Goal: Task Accomplishment & Management: Manage account settings

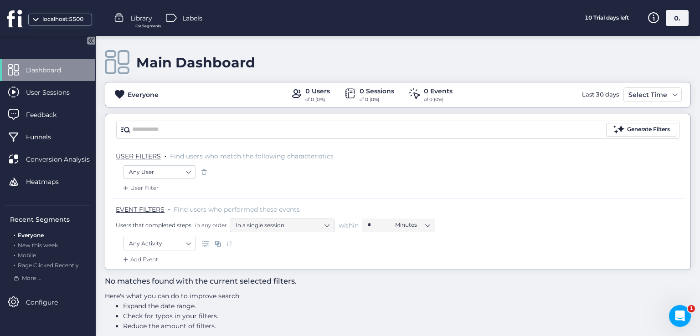
click at [676, 17] on div "0." at bounding box center [677, 18] width 23 height 16
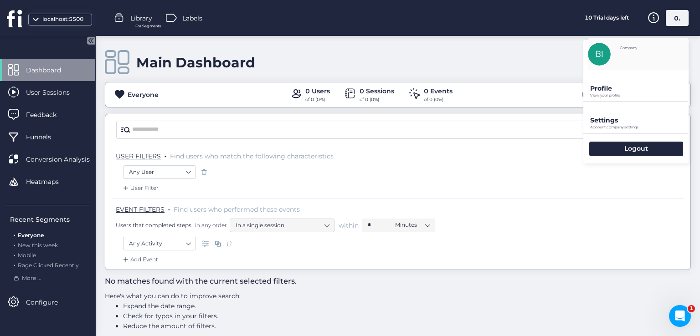
click at [623, 90] on p "Profile" at bounding box center [639, 88] width 98 height 8
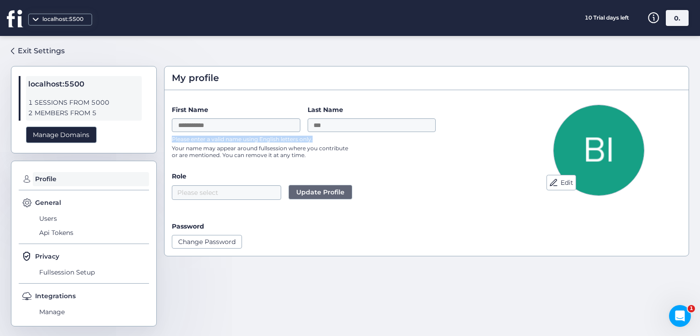
drag, startPoint x: 169, startPoint y: 141, endPoint x: 319, endPoint y: 140, distance: 149.4
click at [319, 140] on div "Edit First Name Last Name Please enter a valid name using English letters only.…" at bounding box center [426, 176] width 524 height 159
click at [332, 174] on label "Role" at bounding box center [337, 176] width 330 height 10
click at [320, 128] on input "Last Name" at bounding box center [372, 125] width 128 height 14
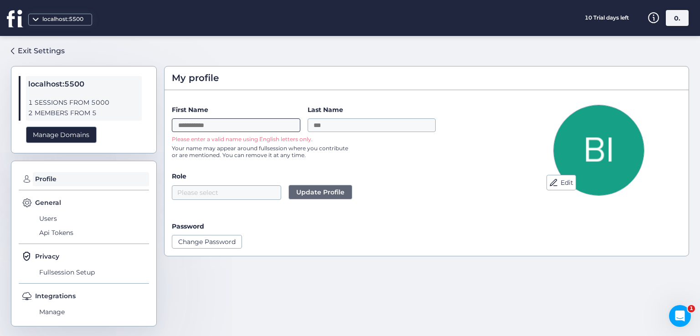
click at [230, 128] on input "First Name" at bounding box center [236, 125] width 128 height 14
click at [200, 122] on input "First Name" at bounding box center [236, 125] width 128 height 14
click at [372, 175] on label "Role" at bounding box center [337, 176] width 330 height 10
click at [47, 218] on span "Users" at bounding box center [93, 218] width 112 height 15
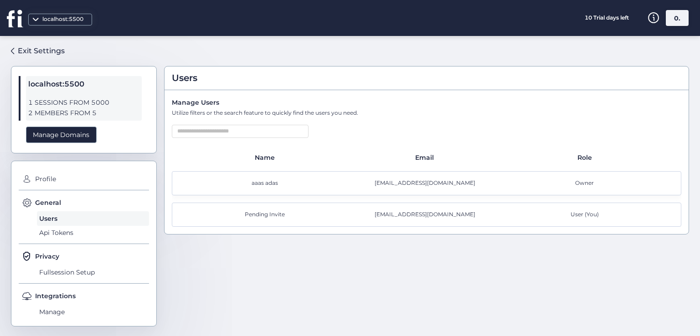
drag, startPoint x: 236, startPoint y: 215, endPoint x: 321, endPoint y: 210, distance: 84.9
click at [321, 210] on div "Pending Invite" at bounding box center [267, 214] width 160 height 9
click at [352, 281] on div "Users Manage Users Utilize filters or the search feature to quickly find the us…" at bounding box center [426, 182] width 525 height 278
click at [284, 215] on div "Pending Invite" at bounding box center [267, 214] width 160 height 9
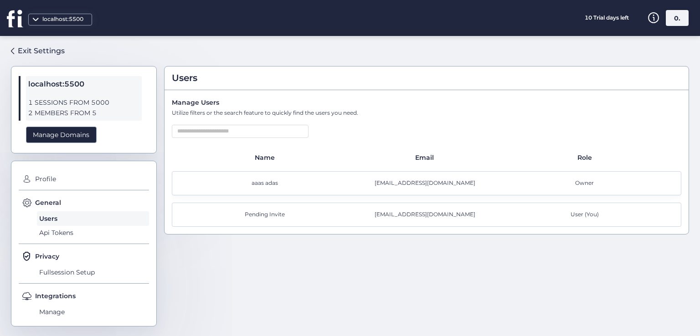
click at [276, 210] on div "Pending Invite" at bounding box center [267, 214] width 160 height 9
click at [261, 212] on div "Pending Invite" at bounding box center [267, 214] width 160 height 9
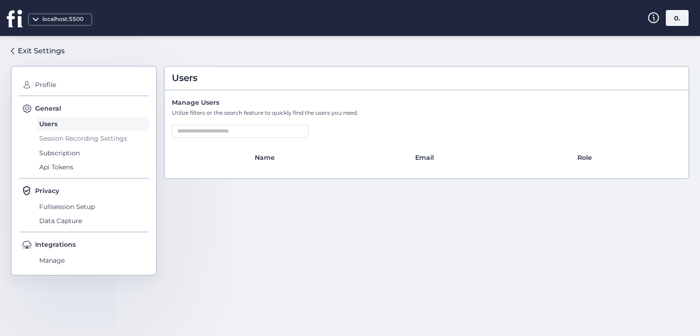
click at [71, 137] on span "Session Recording Settings" at bounding box center [93, 138] width 112 height 15
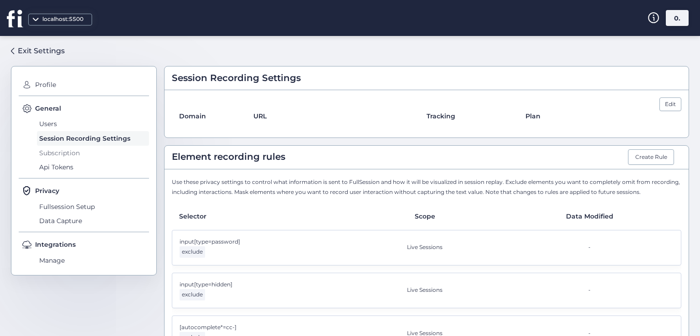
click at [75, 155] on span "Subscription" at bounding box center [93, 153] width 112 height 15
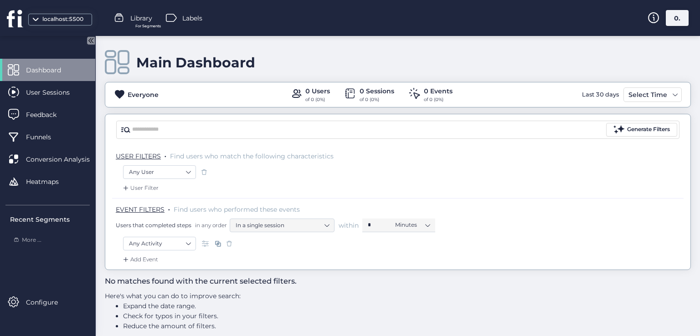
click at [676, 21] on div "0." at bounding box center [677, 18] width 23 height 16
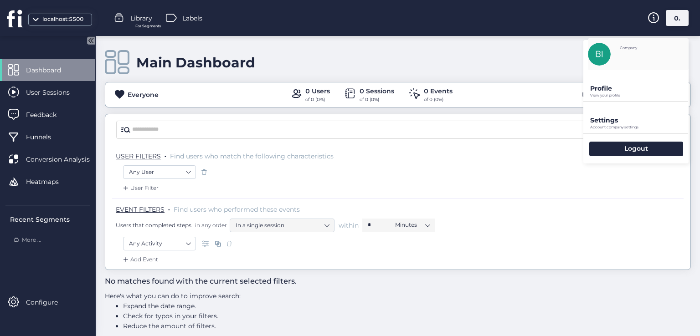
click at [598, 90] on p "Profile" at bounding box center [639, 88] width 98 height 8
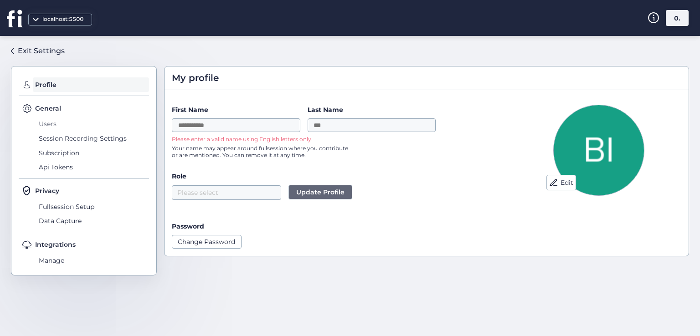
click at [50, 125] on span "Users" at bounding box center [93, 124] width 112 height 15
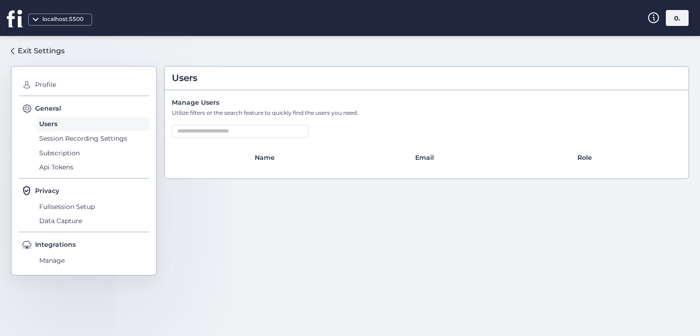
drag, startPoint x: 258, startPoint y: 161, endPoint x: 276, endPoint y: 165, distance: 18.8
click at [278, 165] on div "Name Email Role" at bounding box center [426, 162] width 509 height 19
click at [260, 174] on div "Manage Users Utilize filters or the search feature to quickly find the users yo…" at bounding box center [426, 134] width 524 height 88
click at [67, 141] on span "Session Recording Settings" at bounding box center [93, 138] width 112 height 15
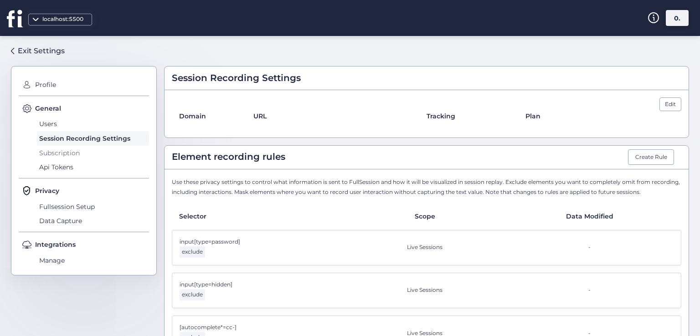
click at [67, 154] on span "Subscription" at bounding box center [93, 153] width 112 height 15
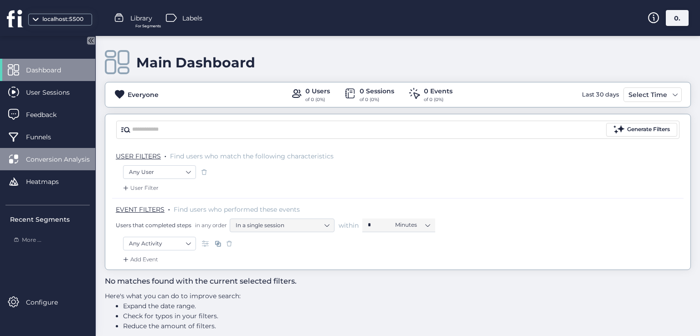
click at [69, 169] on div "Conversion Analysis" at bounding box center [47, 159] width 95 height 22
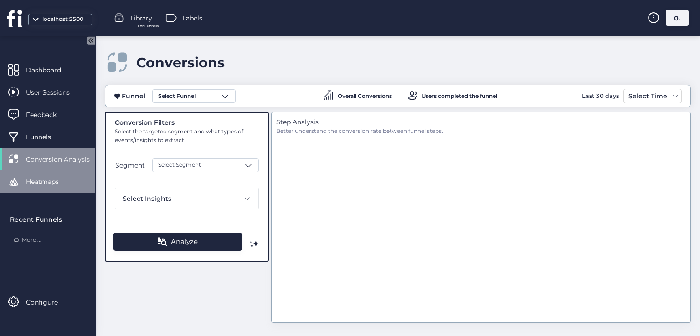
click at [60, 184] on span "Heatmaps" at bounding box center [49, 182] width 46 height 10
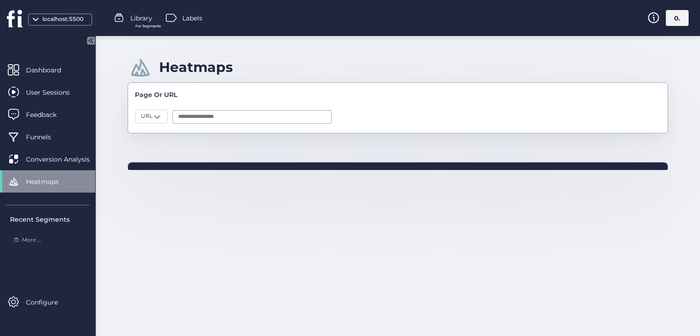
click at [45, 226] on div "Recent Segments More ..." at bounding box center [47, 225] width 84 height 40
click at [26, 240] on span "More ..." at bounding box center [32, 240] width 20 height 9
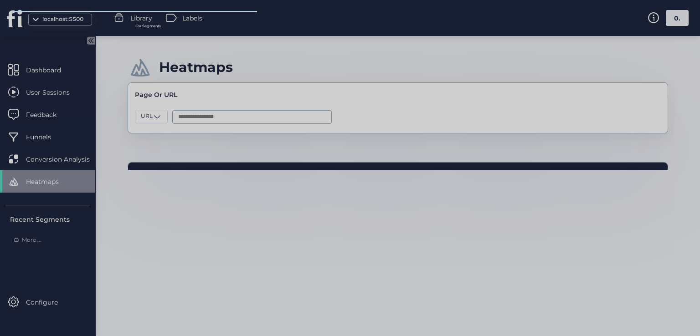
click at [106, 89] on div at bounding box center [350, 168] width 700 height 336
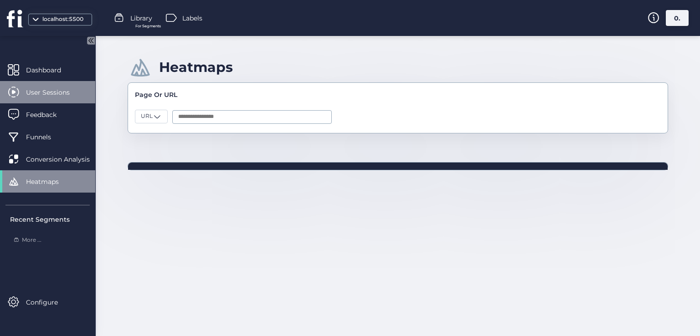
click at [36, 81] on div "User Sessions" at bounding box center [47, 92] width 95 height 22
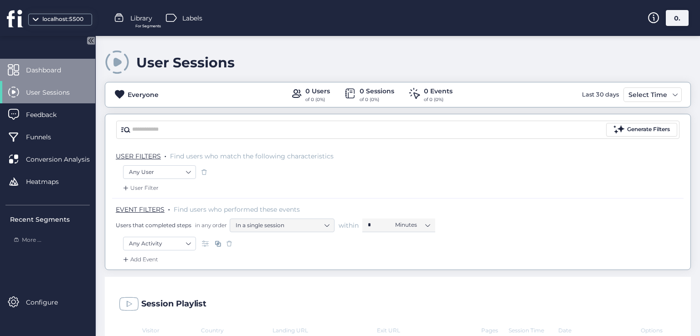
click at [36, 76] on div "Dashboard" at bounding box center [47, 70] width 95 height 22
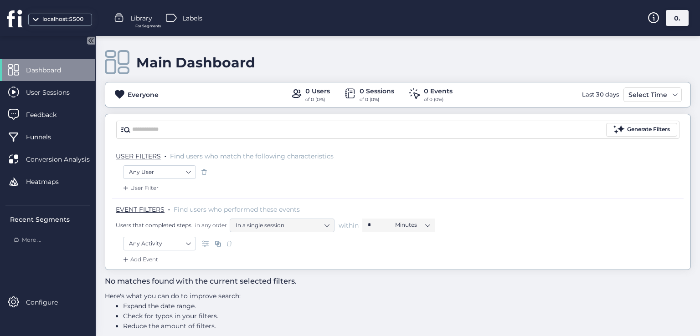
click at [673, 21] on div "0." at bounding box center [677, 18] width 23 height 16
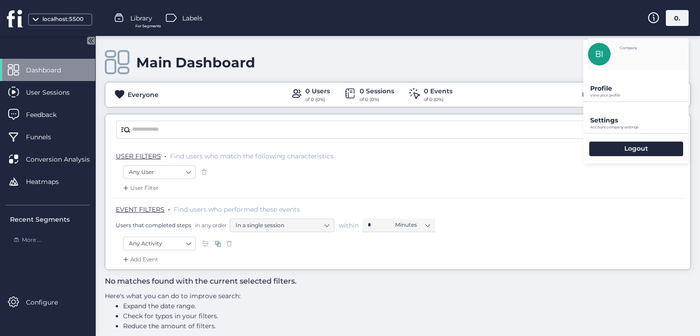
click at [610, 82] on div "Profile View your profile" at bounding box center [635, 85] width 105 height 31
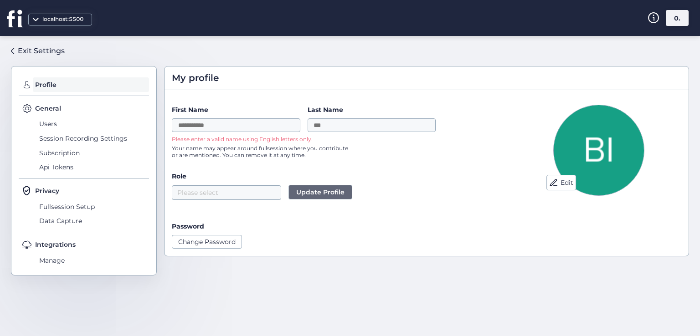
click at [297, 260] on div "My profile Edit First Name Last Name Please enter a valid name using English le…" at bounding box center [426, 165] width 525 height 198
click at [65, 258] on span "Manage" at bounding box center [93, 260] width 112 height 15
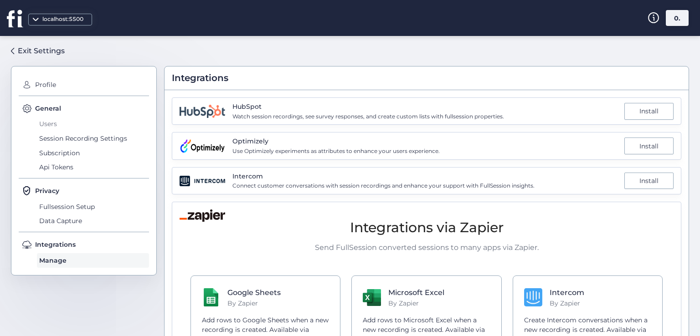
click at [52, 130] on span "Users" at bounding box center [93, 124] width 112 height 15
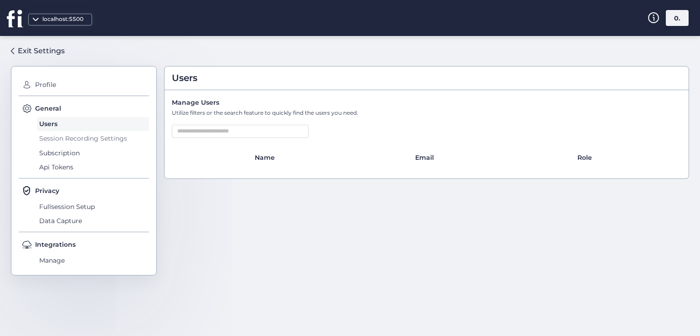
click at [61, 144] on span "Session Recording Settings" at bounding box center [93, 138] width 112 height 15
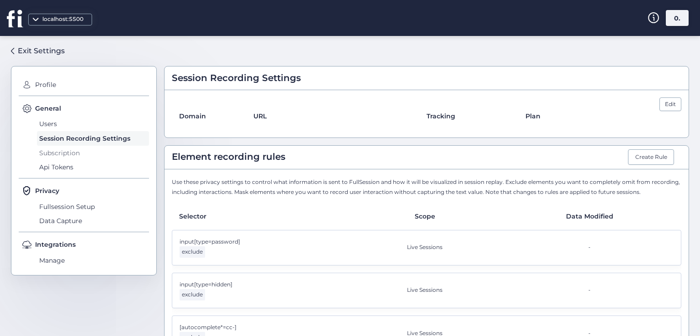
click at [62, 153] on span "Subscription" at bounding box center [93, 153] width 112 height 15
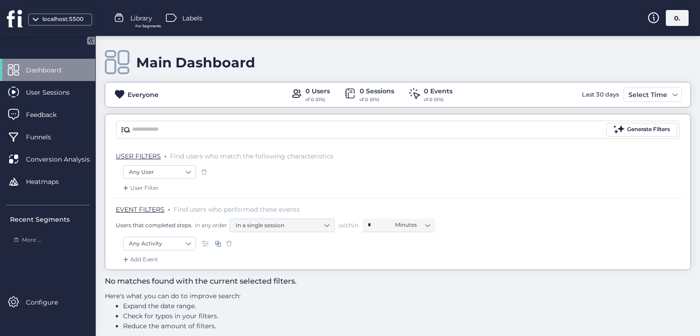
click at [672, 20] on div "0." at bounding box center [677, 18] width 23 height 16
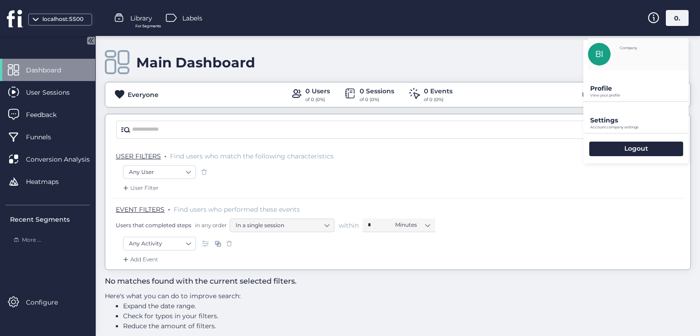
click at [633, 93] on p "View your profile" at bounding box center [639, 95] width 98 height 4
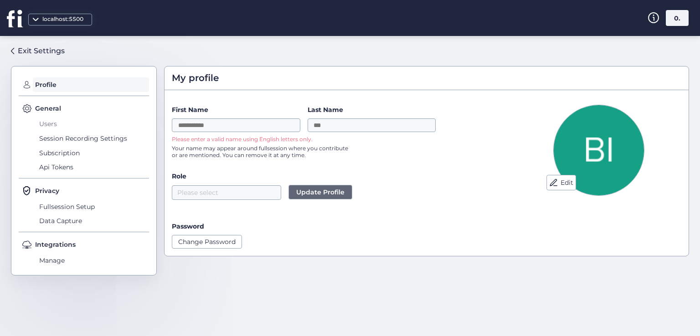
click at [50, 119] on span "Users" at bounding box center [93, 124] width 112 height 15
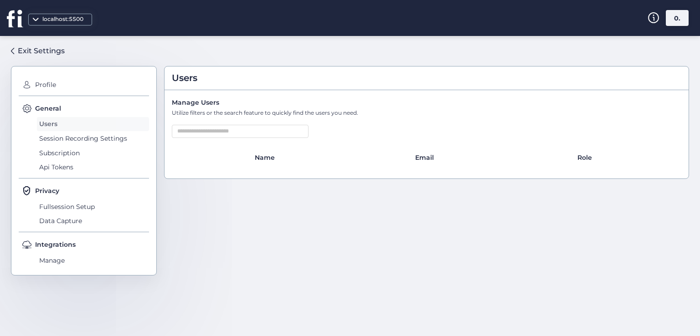
click at [55, 131] on span "Users" at bounding box center [93, 124] width 112 height 15
click at [58, 133] on span "Session Recording Settings" at bounding box center [93, 138] width 112 height 15
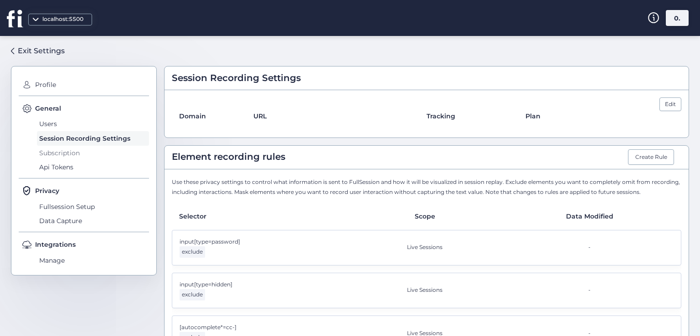
click at [57, 148] on span "Subscription" at bounding box center [93, 153] width 112 height 15
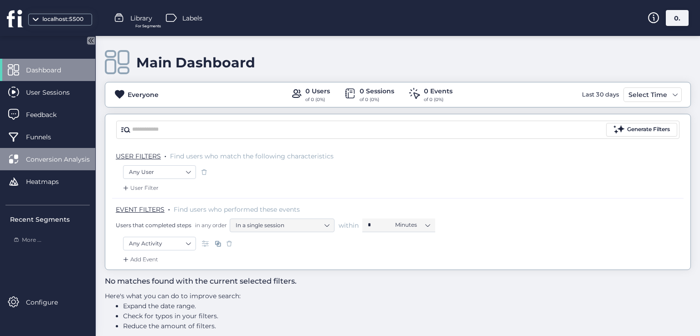
click at [49, 168] on div "Conversion Analysis" at bounding box center [47, 159] width 95 height 22
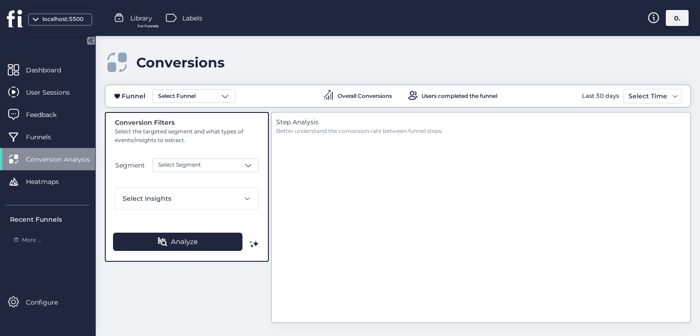
click at [689, 13] on div "localhost:5500 Library For Funnels Labels 0." at bounding box center [350, 18] width 700 height 36
click at [677, 15] on div "0." at bounding box center [677, 18] width 23 height 16
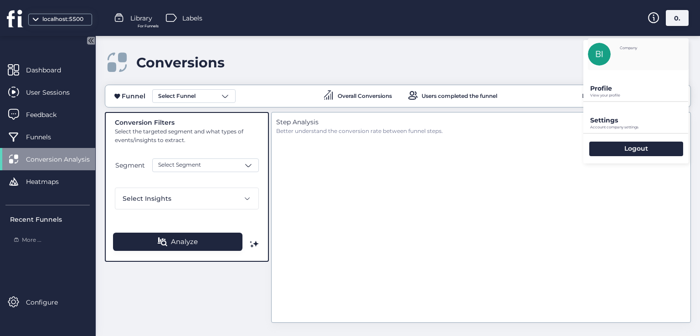
click at [620, 95] on p "View your profile" at bounding box center [639, 95] width 98 height 4
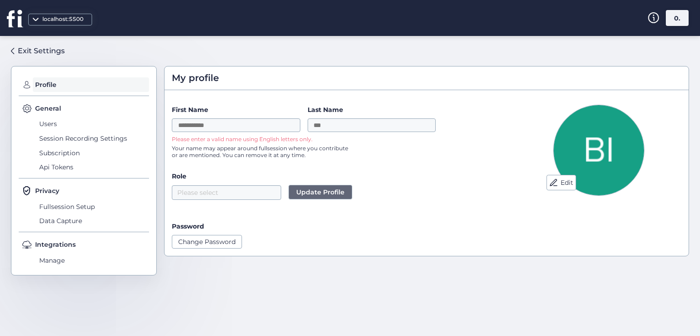
click at [200, 140] on p "Please enter a valid name using English letters only." at bounding box center [263, 139] width 182 height 7
drag, startPoint x: 310, startPoint y: 168, endPoint x: 326, endPoint y: 134, distance: 37.5
click at [313, 164] on form "First Name Last Name Please enter a valid name using English letters only. Your…" at bounding box center [337, 177] width 330 height 144
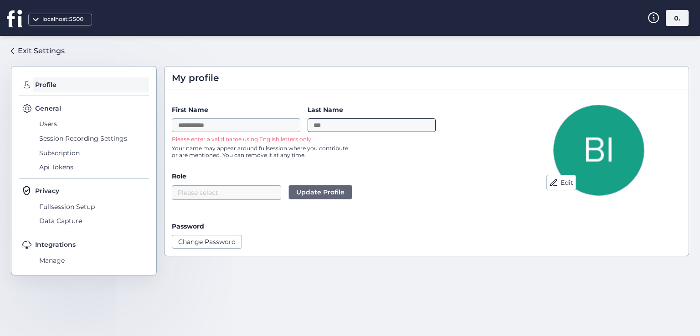
click at [321, 122] on input "Last Name" at bounding box center [372, 125] width 128 height 14
click at [254, 123] on input "First Name" at bounding box center [236, 125] width 128 height 14
click at [274, 260] on div "My profile Edit First Name Last Name Please enter a valid name using English le…" at bounding box center [426, 165] width 525 height 198
click at [666, 22] on div "0." at bounding box center [677, 18] width 23 height 16
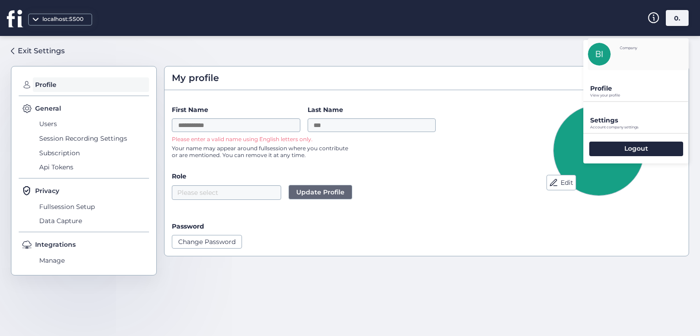
click at [634, 141] on div "Logout" at bounding box center [635, 149] width 105 height 30
click at [637, 148] on p "Logout" at bounding box center [636, 148] width 24 height 8
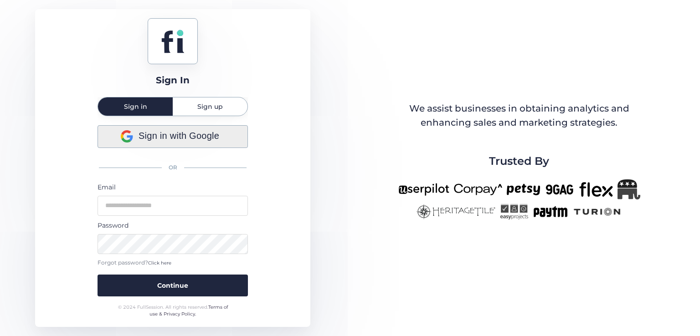
click at [204, 138] on span "Sign in with Google" at bounding box center [179, 136] width 81 height 14
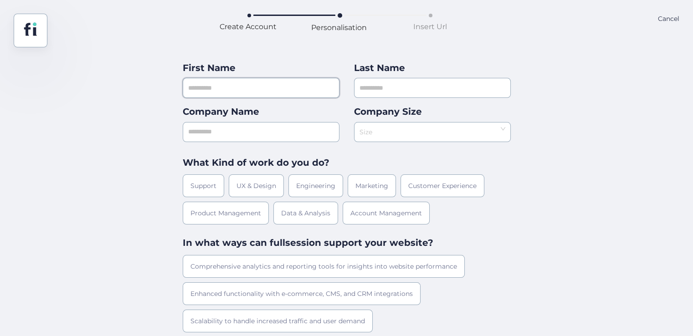
click at [241, 92] on input "text" at bounding box center [261, 88] width 157 height 20
click at [257, 87] on input "text" at bounding box center [261, 88] width 157 height 20
type input "***"
click at [397, 88] on input "text" at bounding box center [432, 88] width 157 height 20
type input "***"
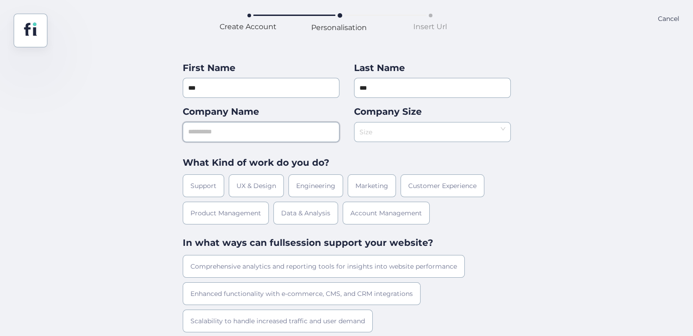
click at [227, 130] on input "text" at bounding box center [261, 132] width 157 height 20
type input "***"
click at [404, 128] on input at bounding box center [428, 130] width 139 height 14
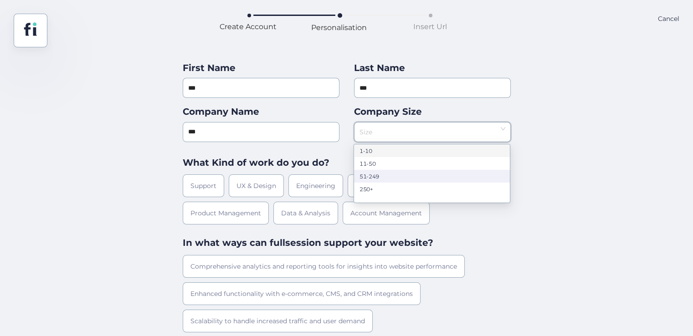
click at [400, 173] on div "51-249" at bounding box center [431, 176] width 145 height 7
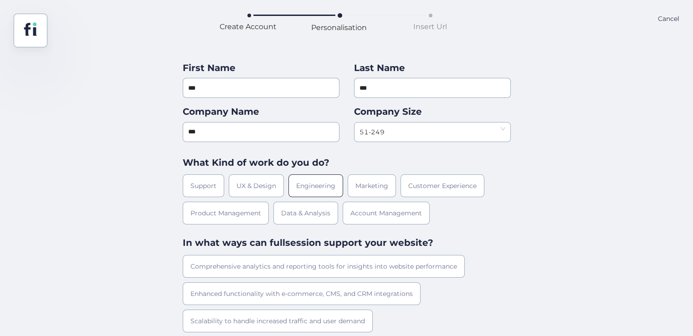
click at [337, 183] on div "Engineering" at bounding box center [315, 185] width 55 height 23
click at [333, 255] on div "Comprehensive analytics and reporting tools for insights into website performan…" at bounding box center [324, 266] width 282 height 23
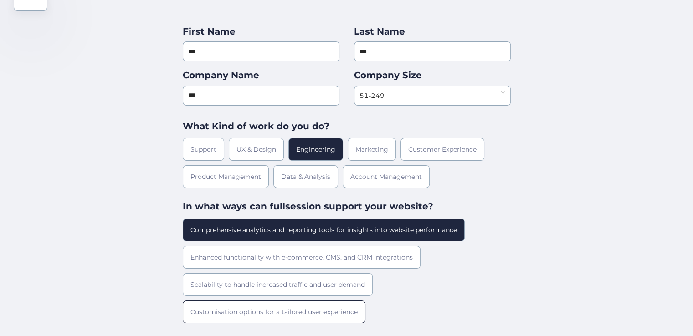
scroll to position [81, 0]
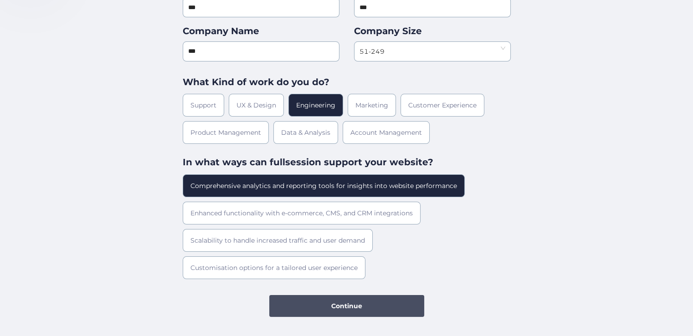
click at [327, 298] on button "Continue" at bounding box center [346, 306] width 155 height 22
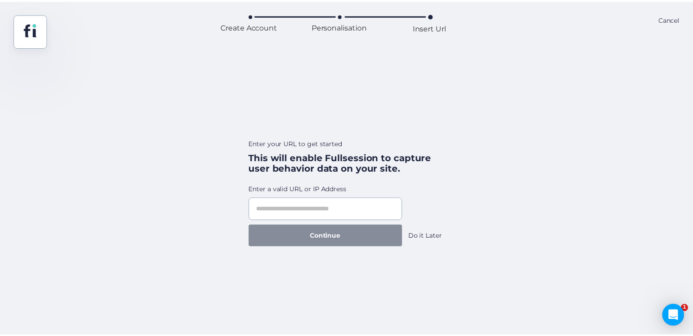
scroll to position [0, 0]
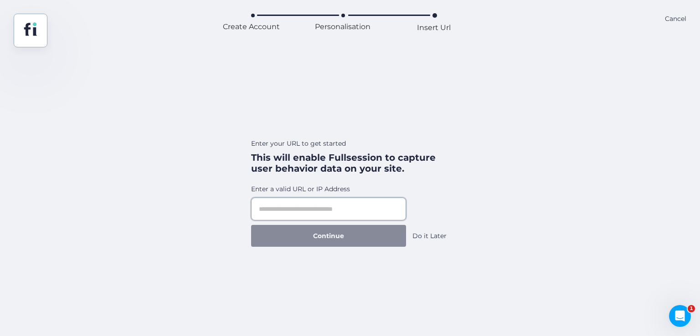
click at [335, 199] on input "text" at bounding box center [328, 209] width 155 height 23
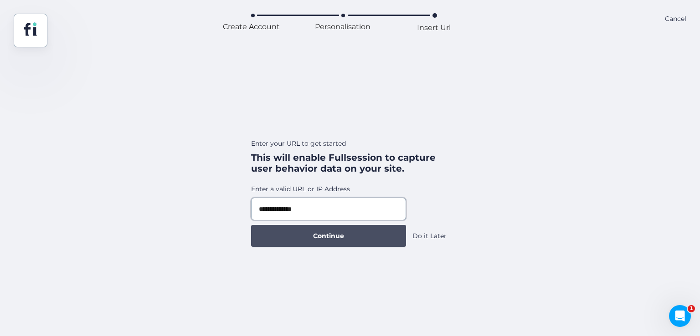
type input "**********"
click at [342, 238] on span "Continue" at bounding box center [328, 236] width 31 height 10
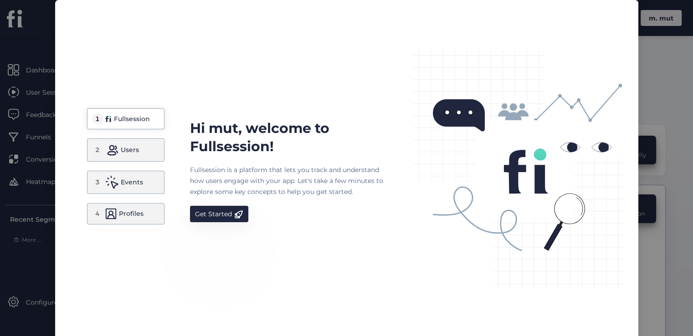
click at [221, 212] on div "Get Started" at bounding box center [213, 214] width 37 height 11
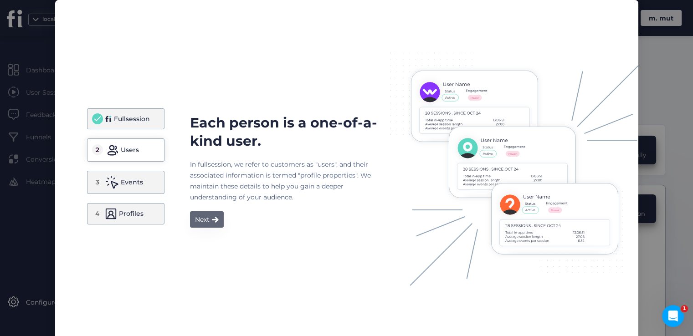
click at [214, 217] on span at bounding box center [215, 219] width 7 height 6
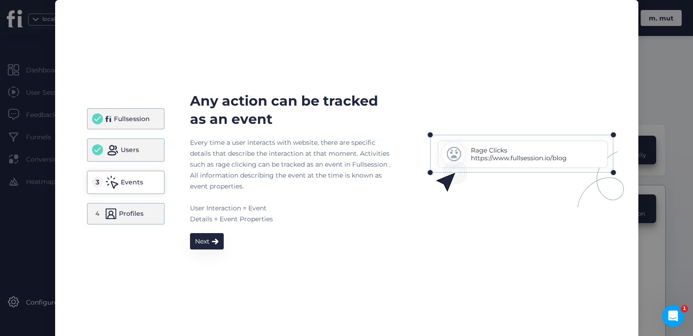
click at [210, 231] on div "Any action can be tracked as an event Every time a user interacts with website,…" at bounding box center [290, 171] width 200 height 158
click at [211, 237] on button "Next" at bounding box center [207, 241] width 34 height 16
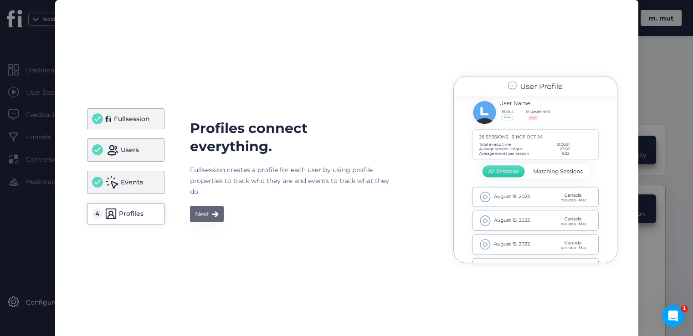
click at [200, 212] on div "Next" at bounding box center [202, 214] width 15 height 11
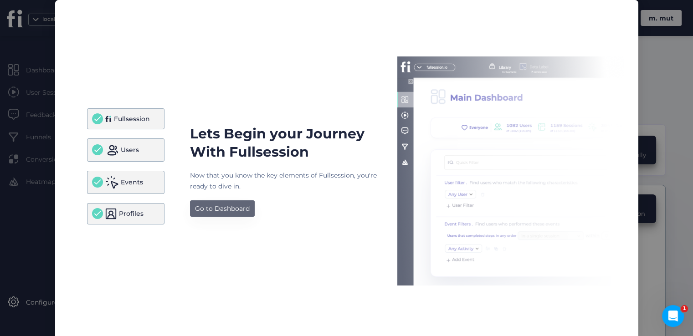
click at [200, 212] on div "Go to Dashboard" at bounding box center [222, 208] width 55 height 11
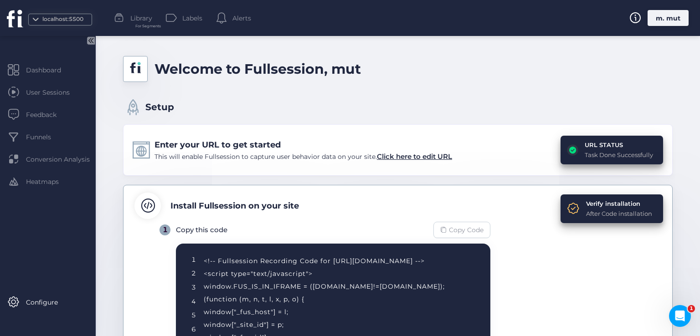
click at [460, 226] on span "Copy Code" at bounding box center [466, 230] width 35 height 10
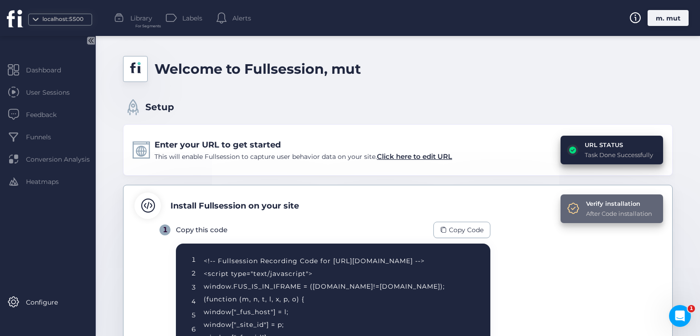
click at [600, 205] on div "Verify installation" at bounding box center [619, 203] width 66 height 9
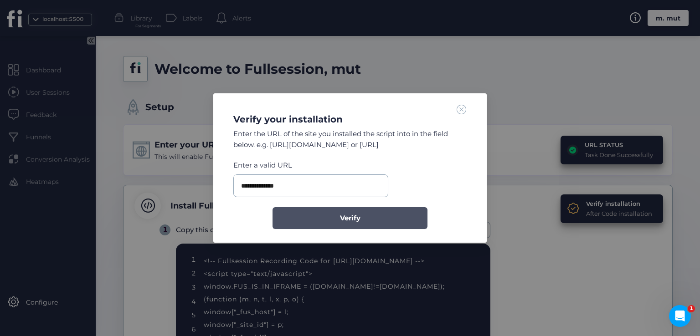
click at [377, 208] on button "Verify" at bounding box center [349, 218] width 155 height 22
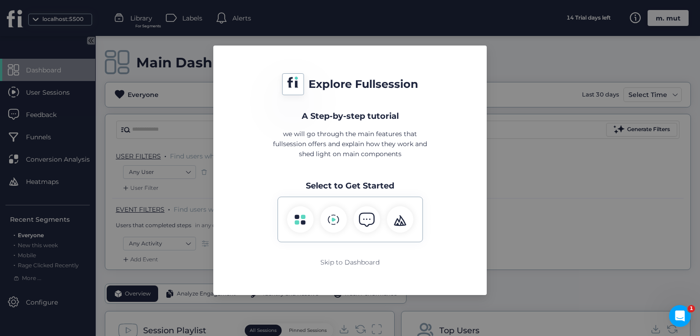
click at [347, 270] on div "Explore Fullsession A Step-by-step tutorial we will go through the main feature…" at bounding box center [349, 170] width 251 height 228
click at [342, 265] on div "Skip to Dashboard" at bounding box center [349, 262] width 59 height 10
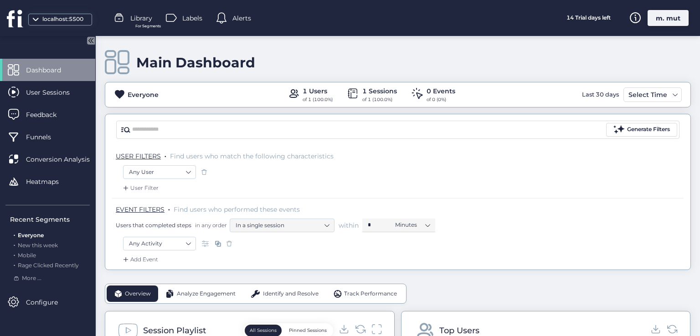
click at [655, 12] on div "m. mut" at bounding box center [667, 18] width 41 height 16
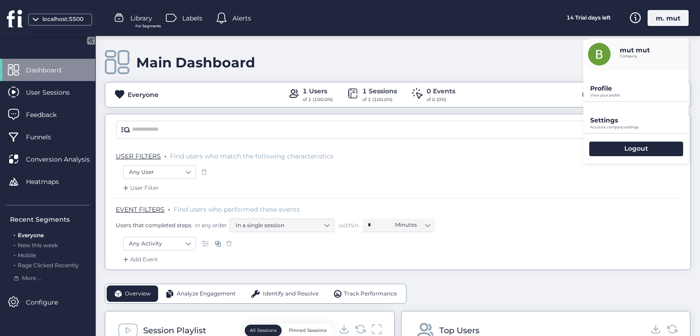
click at [598, 95] on p "View your profile" at bounding box center [639, 95] width 98 height 4
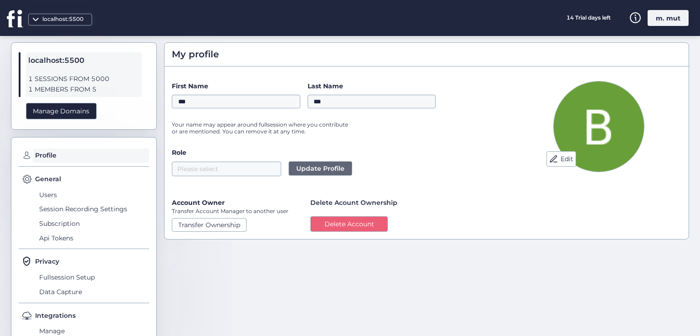
scroll to position [2, 0]
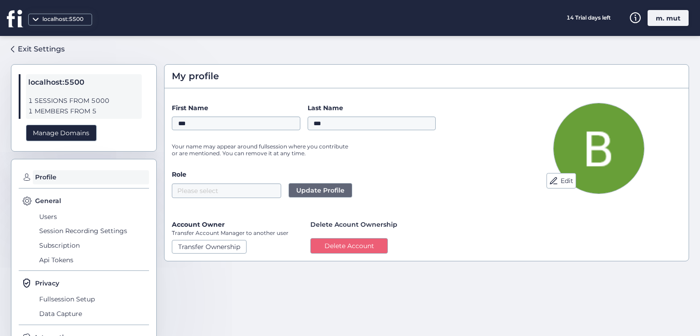
drag, startPoint x: 350, startPoint y: 243, endPoint x: 82, endPoint y: 195, distance: 272.9
click at [120, 190] on div "Exit Settings localhost:5500 1 SESSIONS FROM 5000 1 MEMBERS FROM 5 Manage Domai…" at bounding box center [350, 186] width 700 height 300
click at [52, 215] on span "Users" at bounding box center [93, 217] width 112 height 15
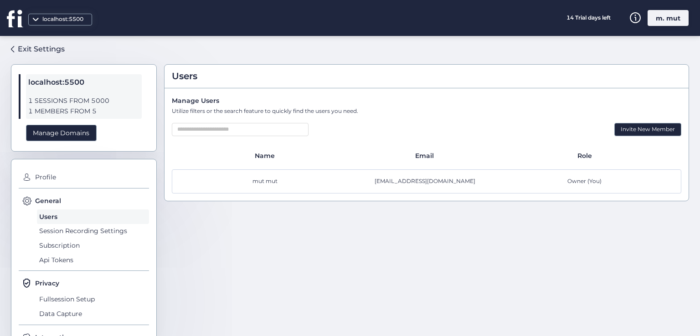
drag, startPoint x: 502, startPoint y: 181, endPoint x: 435, endPoint y: 225, distance: 80.0
click at [435, 225] on div "Users Manage Users Utilize filters or the search feature to quickly find the us…" at bounding box center [426, 180] width 525 height 278
click at [652, 131] on div "Invite New Member" at bounding box center [647, 129] width 67 height 13
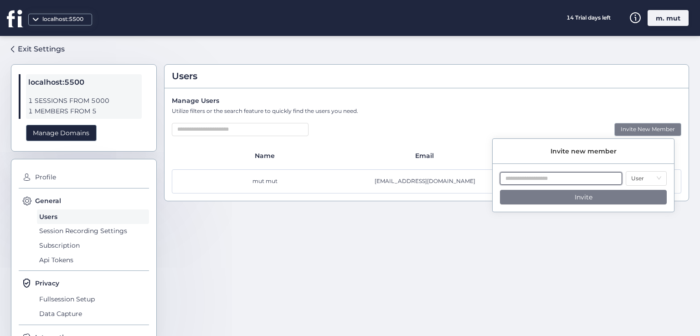
click at [516, 179] on input "text" at bounding box center [561, 178] width 122 height 13
click at [37, 177] on span "Profile" at bounding box center [91, 177] width 116 height 15
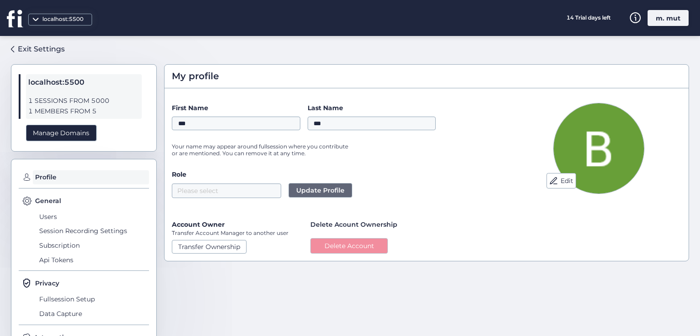
click at [342, 249] on button "Delete Account" at bounding box center [348, 245] width 77 height 15
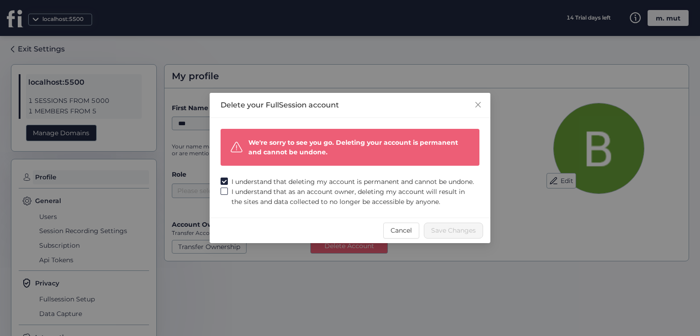
click at [224, 203] on label "I understand that as an account owner, deleting my account will result in the s…" at bounding box center [350, 197] width 259 height 20
click at [457, 232] on span "Save Changes" at bounding box center [453, 231] width 45 height 10
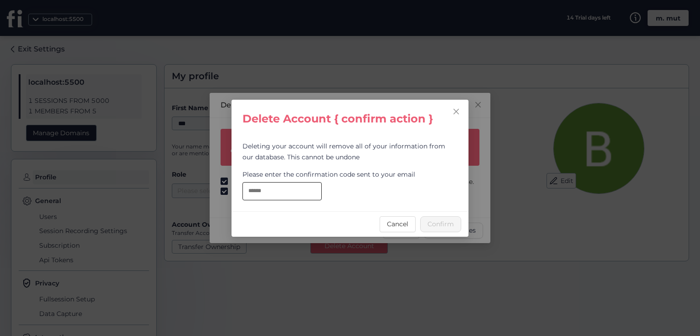
drag, startPoint x: 287, startPoint y: 189, endPoint x: 301, endPoint y: 193, distance: 14.8
click at [287, 189] on input "text" at bounding box center [281, 191] width 79 height 18
paste input "**********"
type input "**********"
click at [439, 227] on span "Confirm" at bounding box center [440, 224] width 26 height 10
